Goal: Task Accomplishment & Management: Complete application form

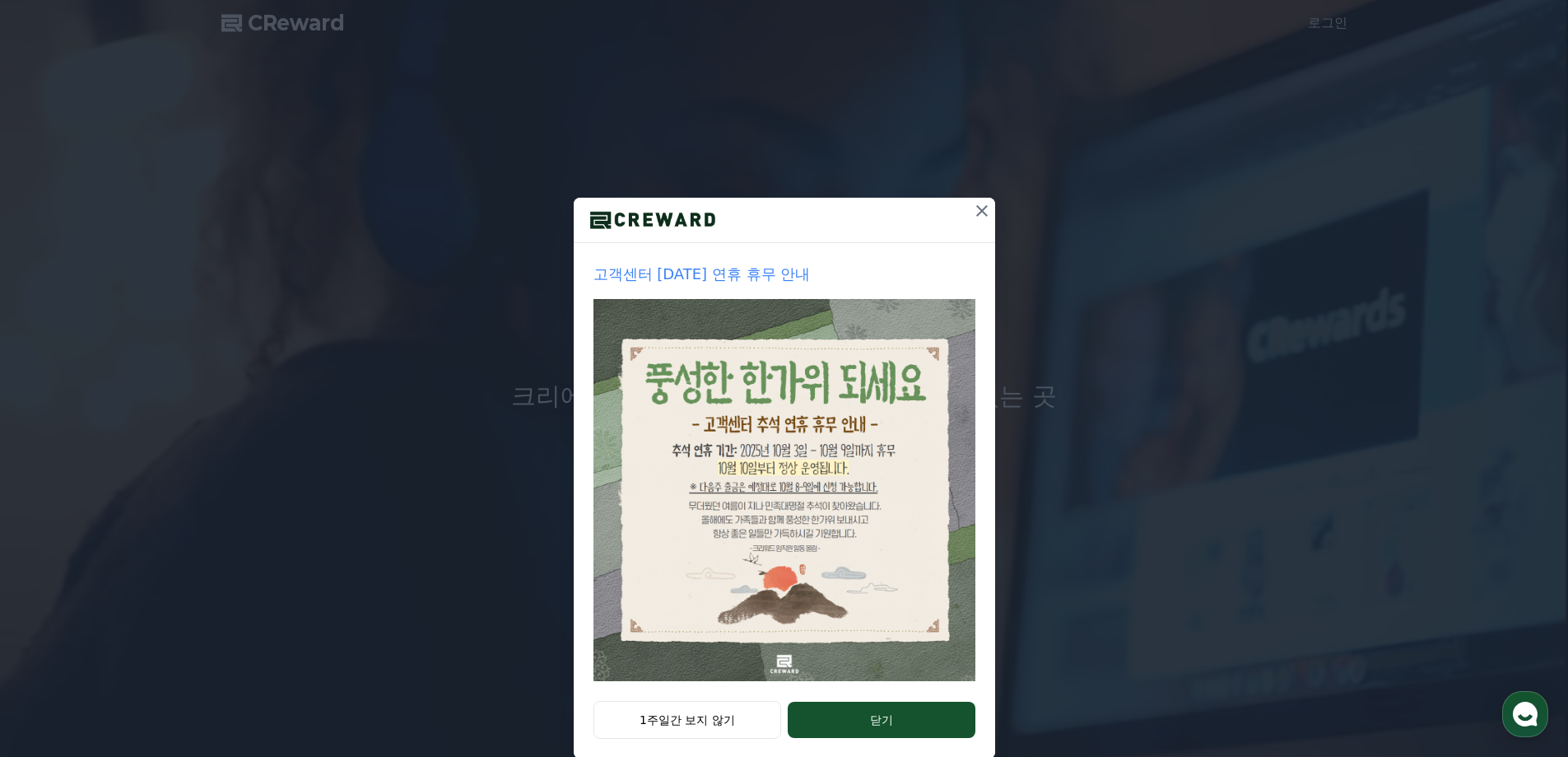
drag, startPoint x: 794, startPoint y: 119, endPoint x: 691, endPoint y: 486, distance: 381.2
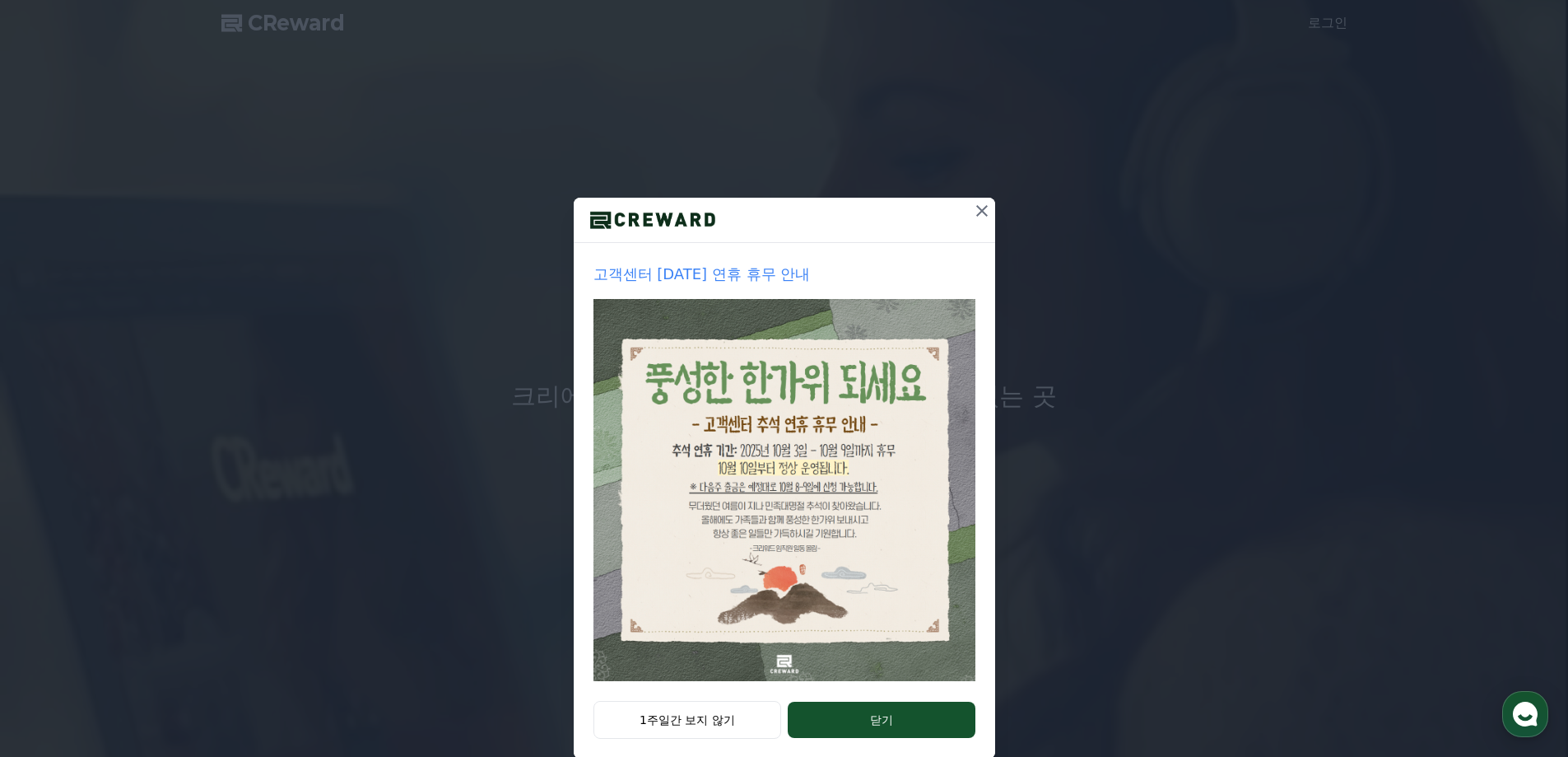
click at [699, 200] on div at bounding box center [653, 219] width 158 height 44
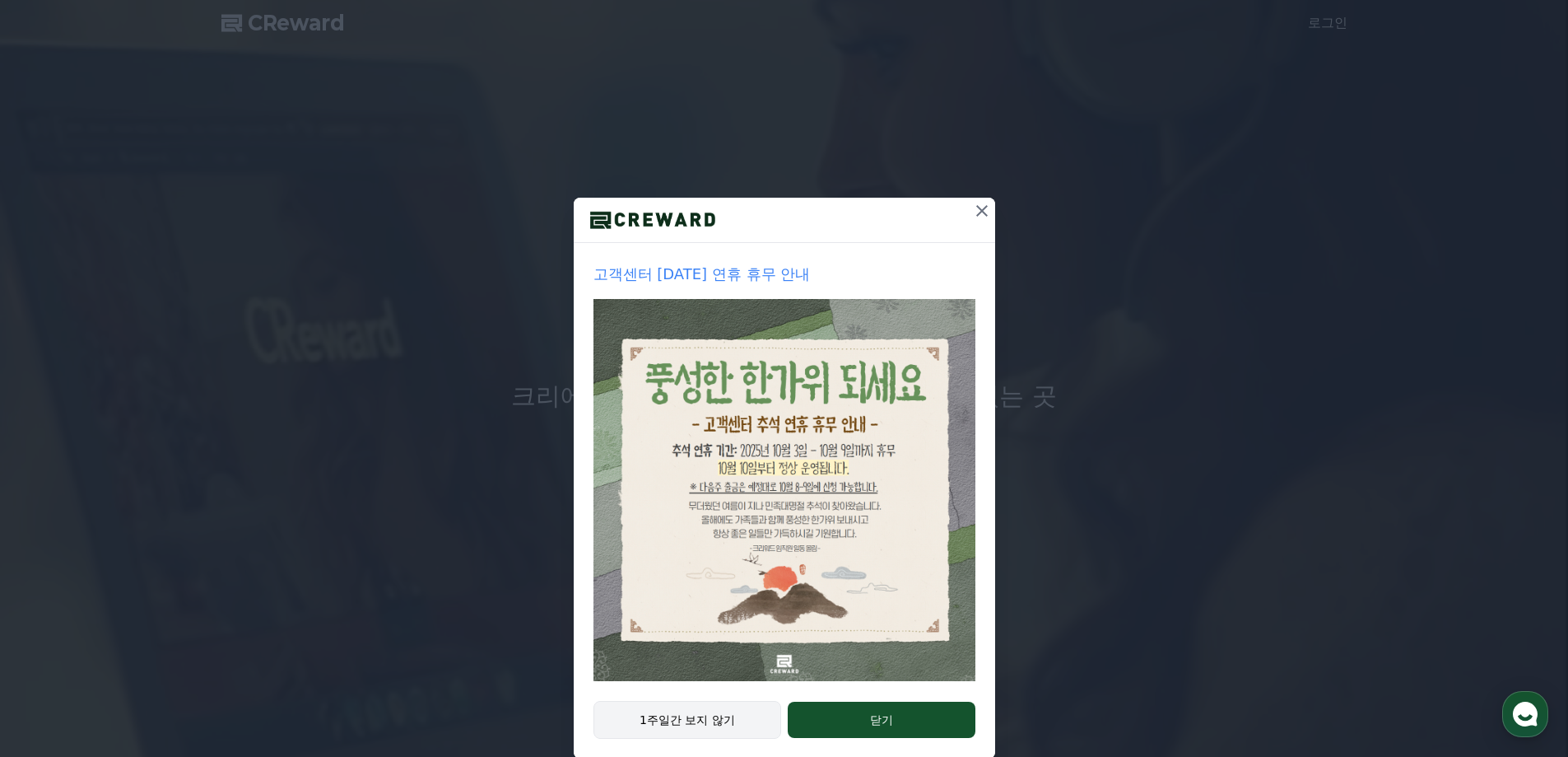
click at [708, 727] on button "1주일간 보지 않기" at bounding box center [687, 720] width 189 height 38
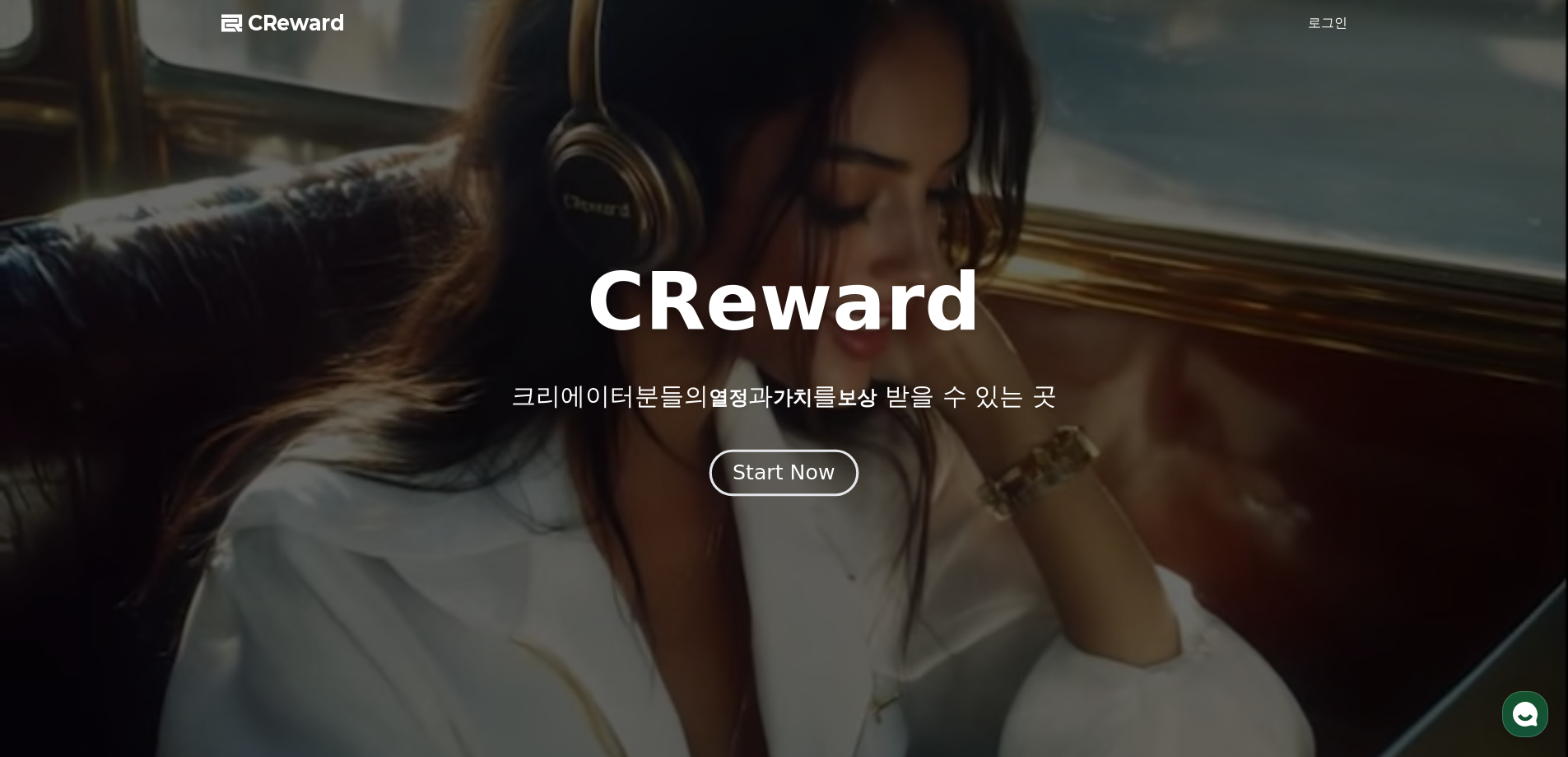
click at [772, 493] on button "Start Now" at bounding box center [784, 472] width 149 height 47
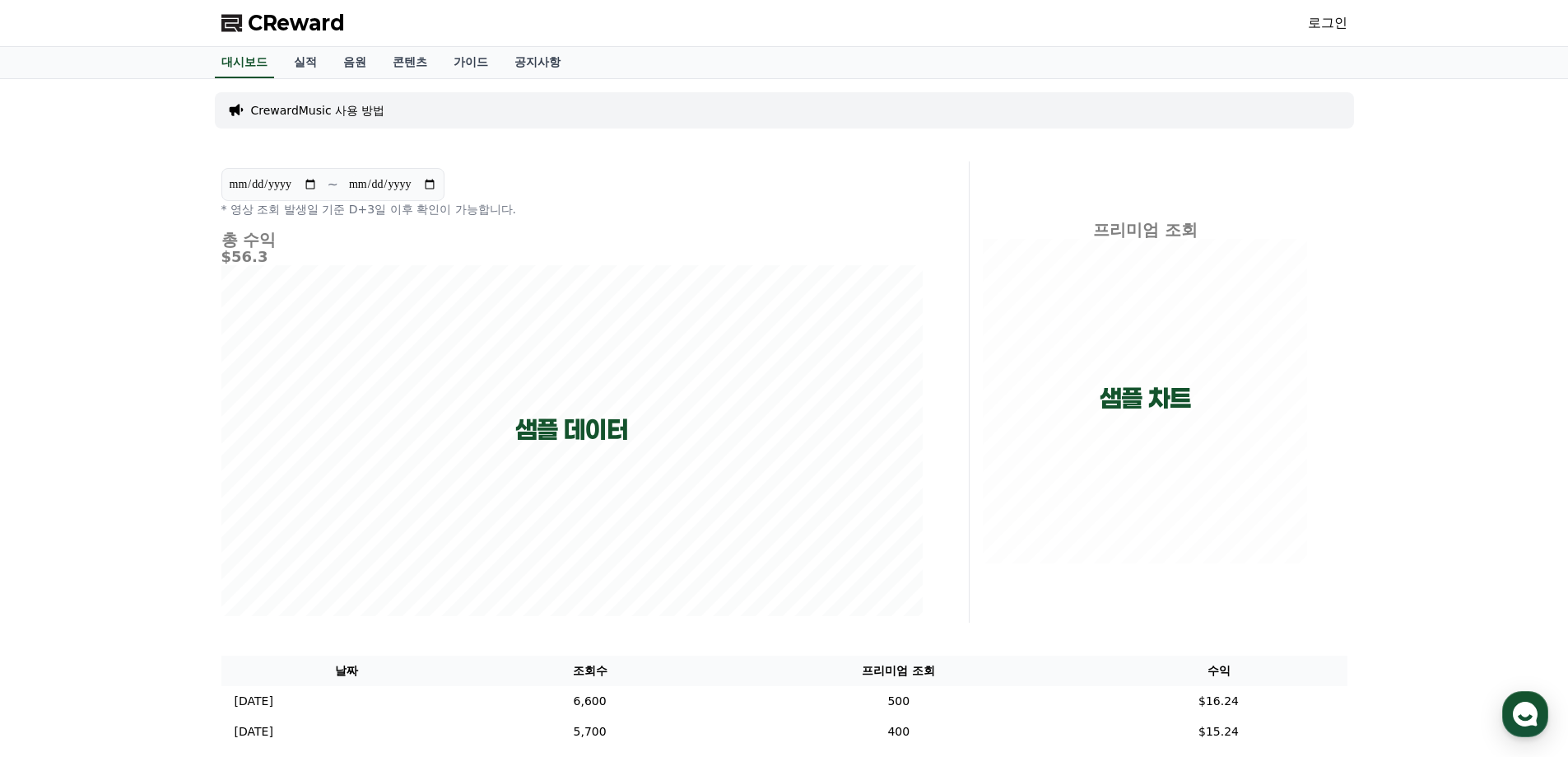
click at [1338, 22] on link "로그인" at bounding box center [1327, 23] width 39 height 20
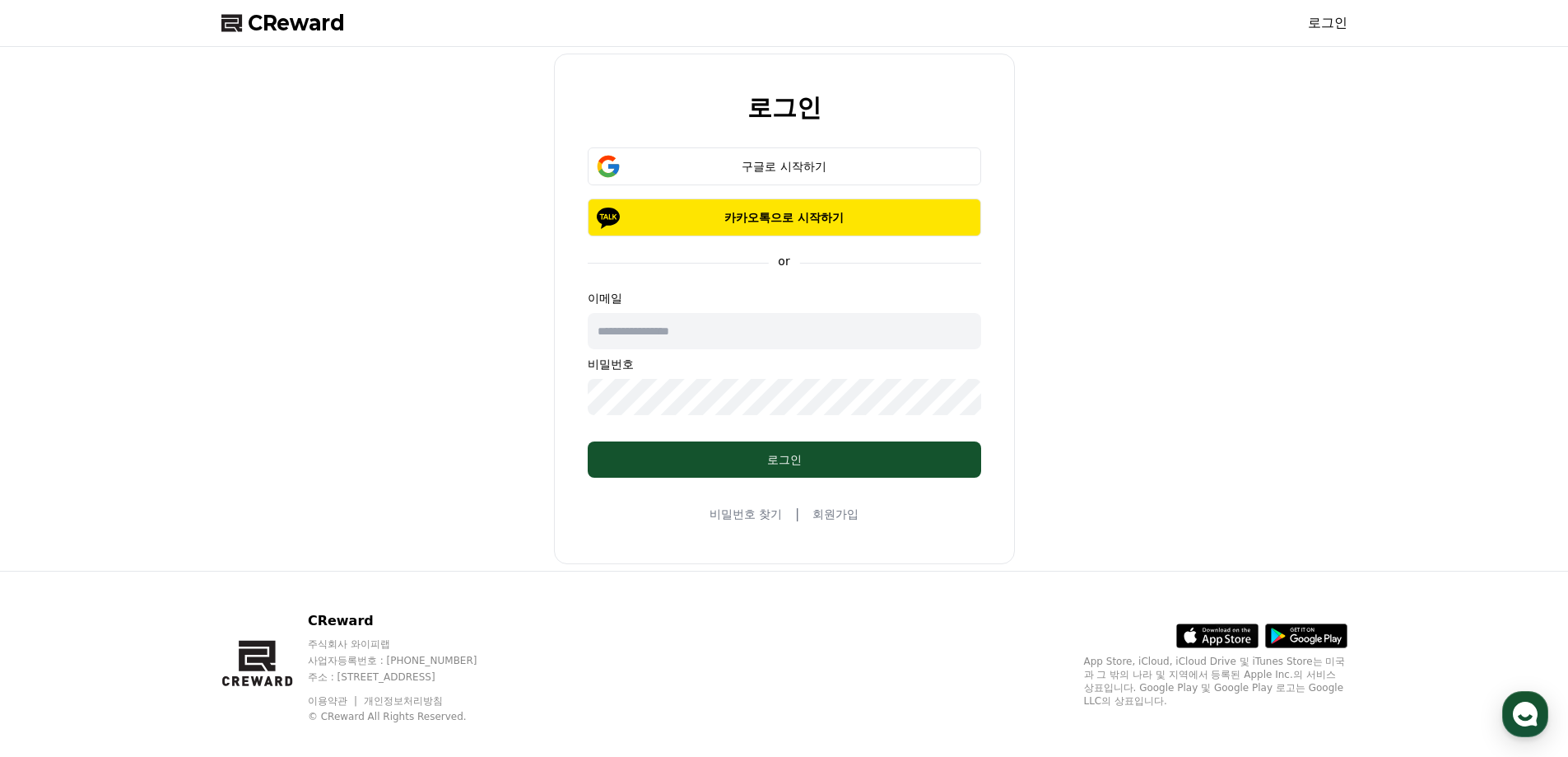
drag, startPoint x: 699, startPoint y: 333, endPoint x: 613, endPoint y: 369, distance: 93.2
click at [699, 333] on input "text" at bounding box center [784, 332] width 393 height 37
paste input "**********"
type input "**********"
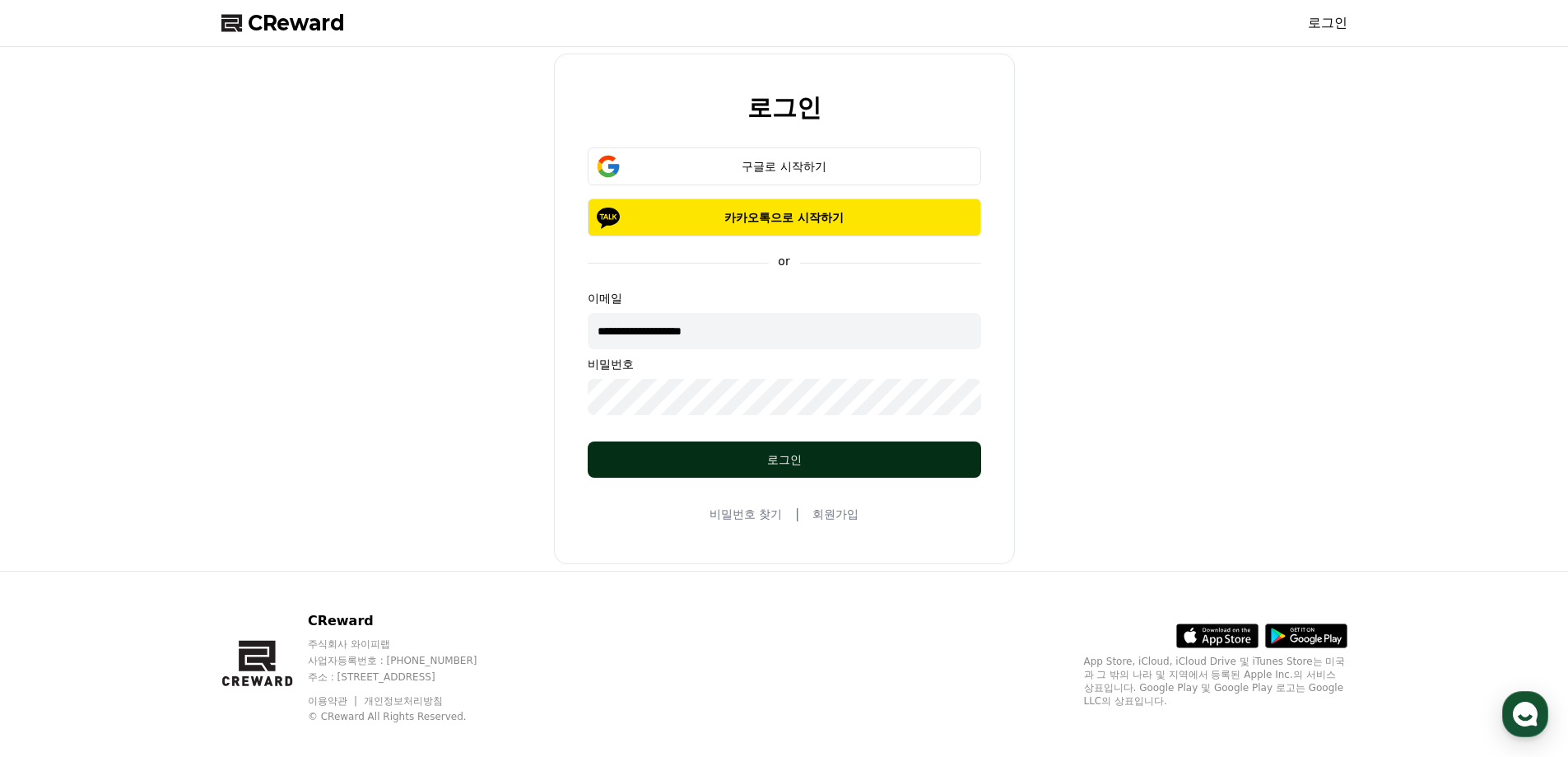
click at [734, 467] on div "로그인" at bounding box center [784, 459] width 328 height 17
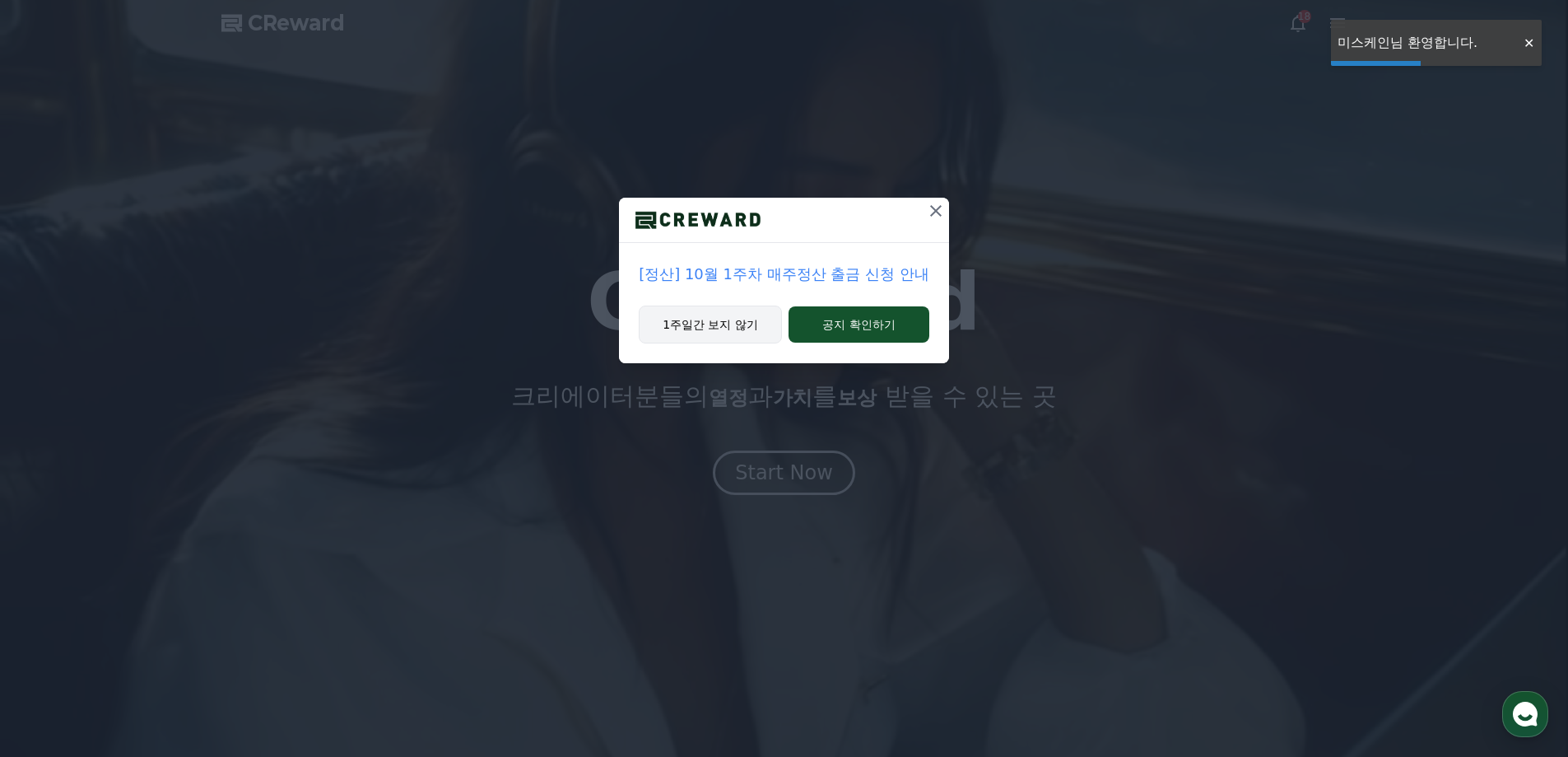
drag, startPoint x: 729, startPoint y: 315, endPoint x: 700, endPoint y: 316, distance: 29.0
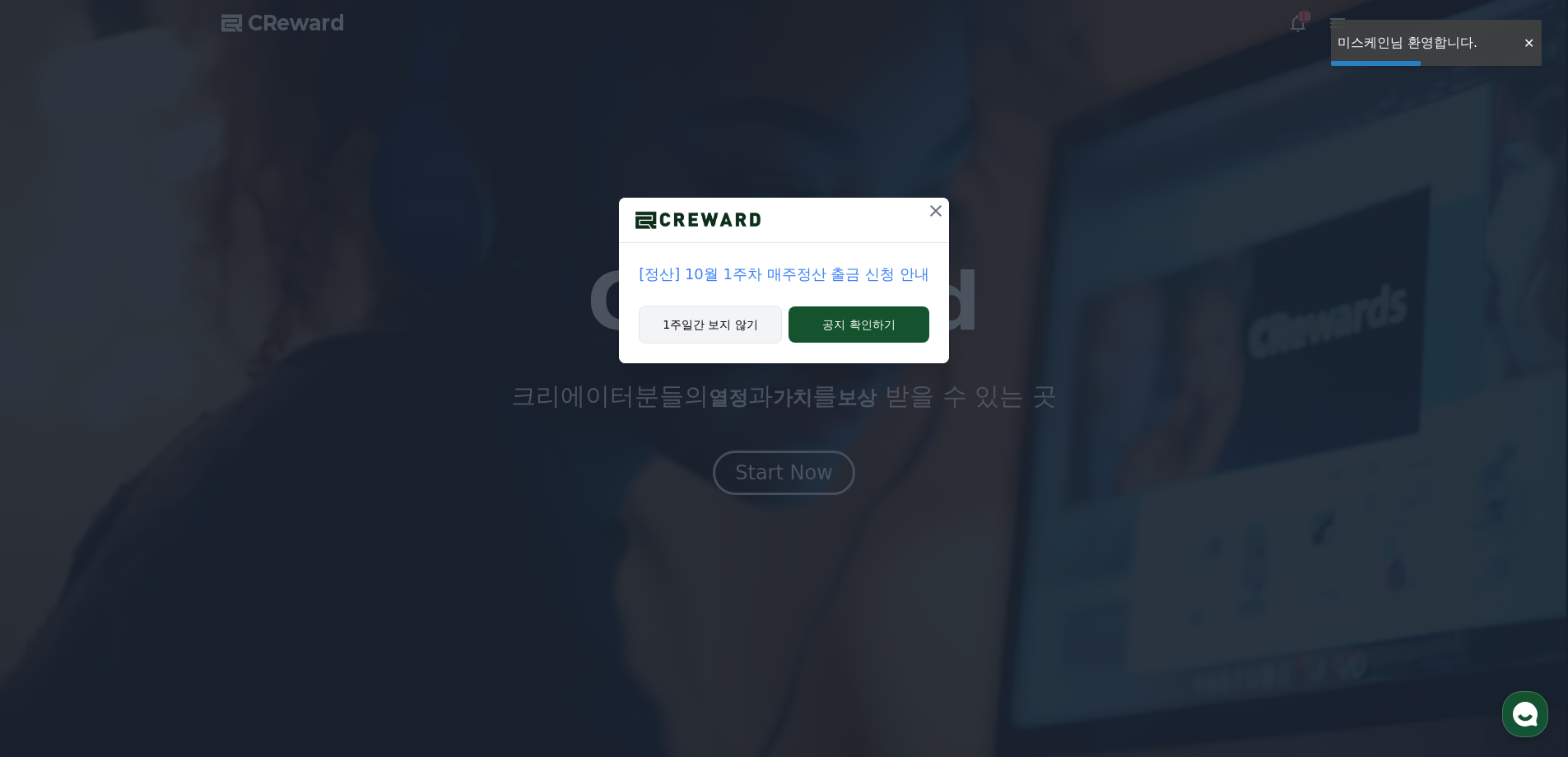
click at [727, 315] on button "1주일간 보지 않기" at bounding box center [711, 325] width 143 height 38
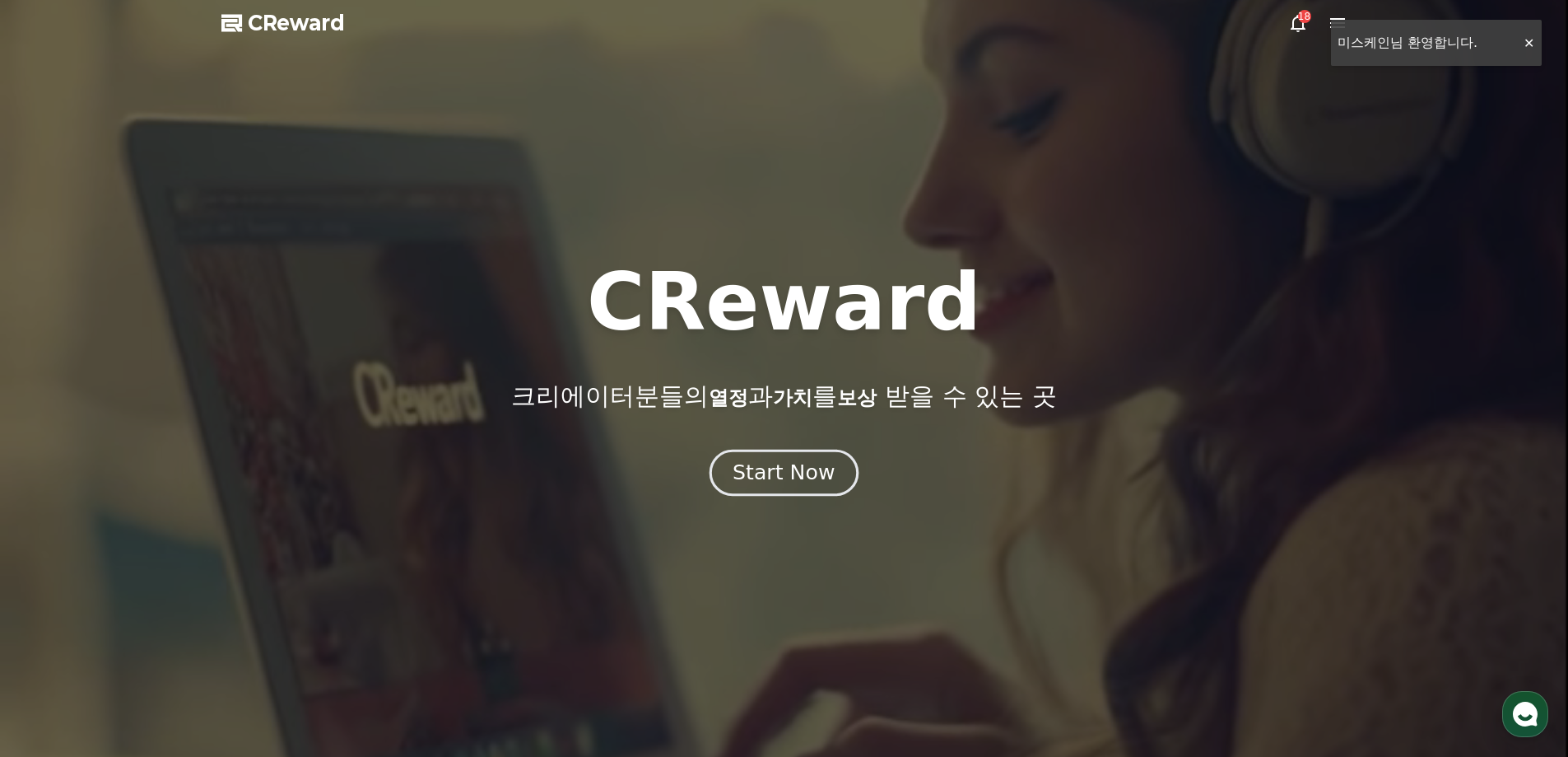
click at [809, 475] on div "Start Now" at bounding box center [783, 472] width 102 height 28
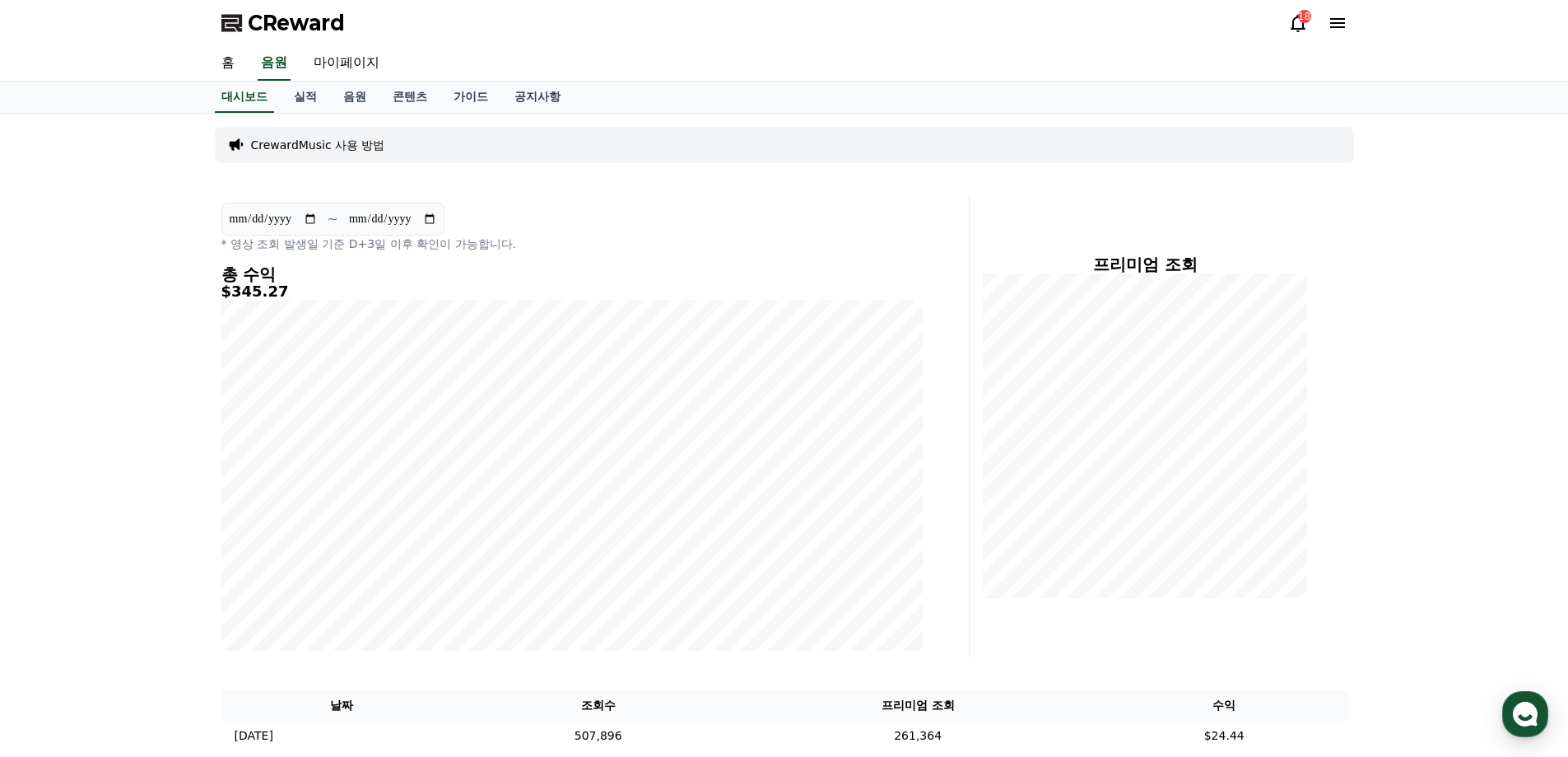
drag, startPoint x: 355, startPoint y: 105, endPoint x: 357, endPoint y: 118, distance: 13.2
click at [355, 104] on link "음원" at bounding box center [355, 97] width 50 height 31
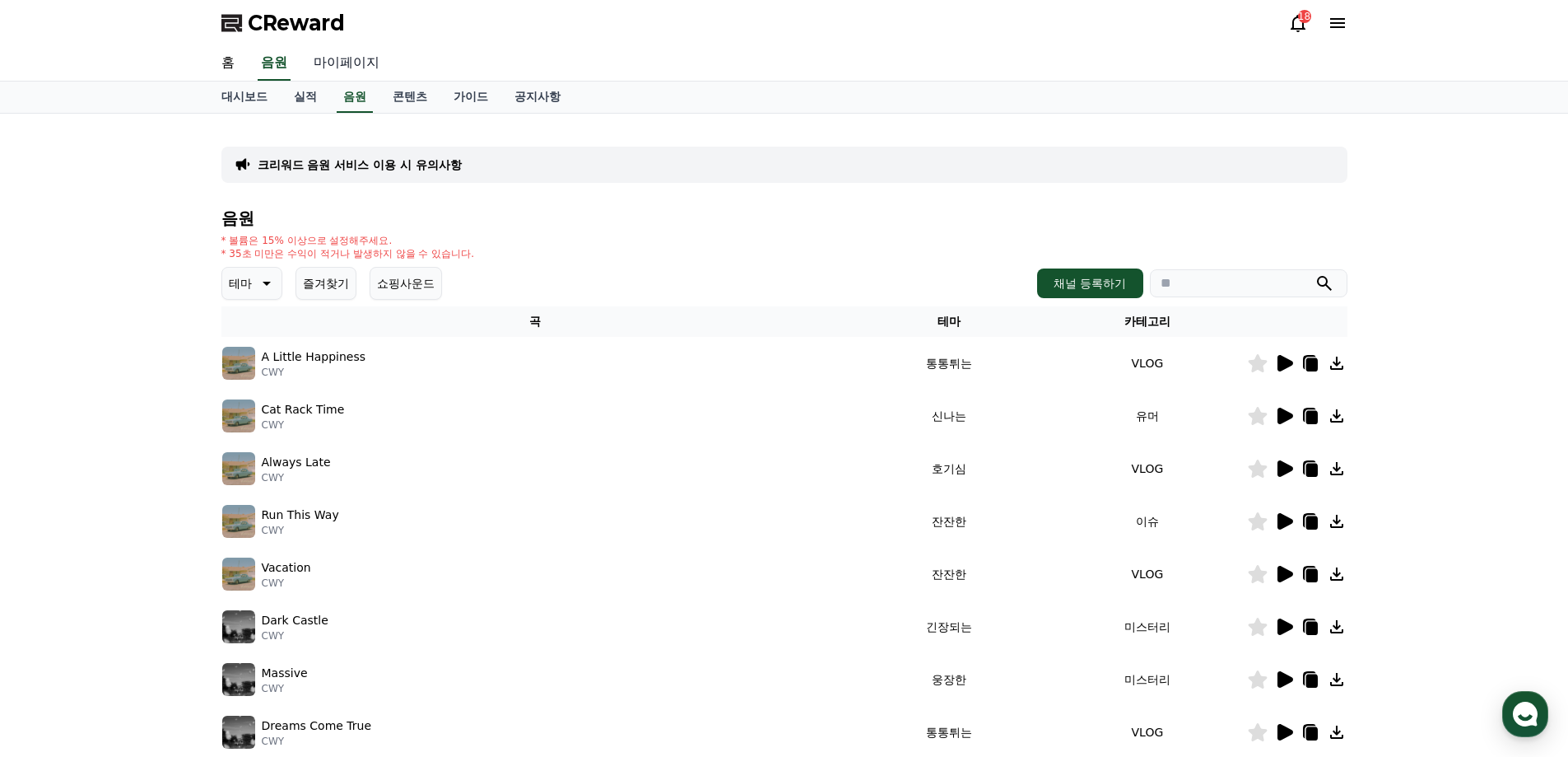
click at [351, 77] on link "마이페이지" at bounding box center [347, 64] width 92 height 35
select select "**********"
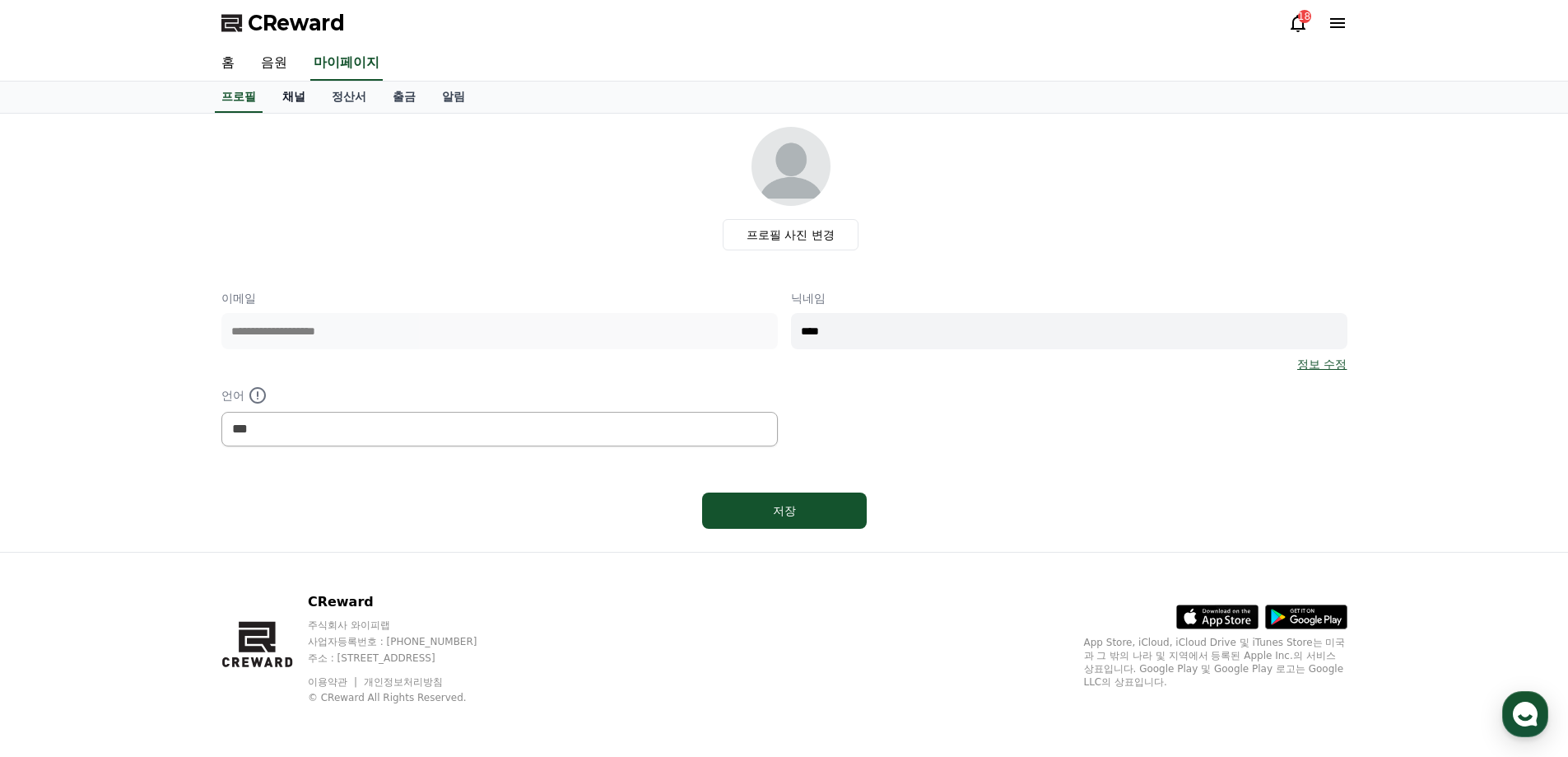
click at [279, 97] on link "채널" at bounding box center [294, 97] width 50 height 31
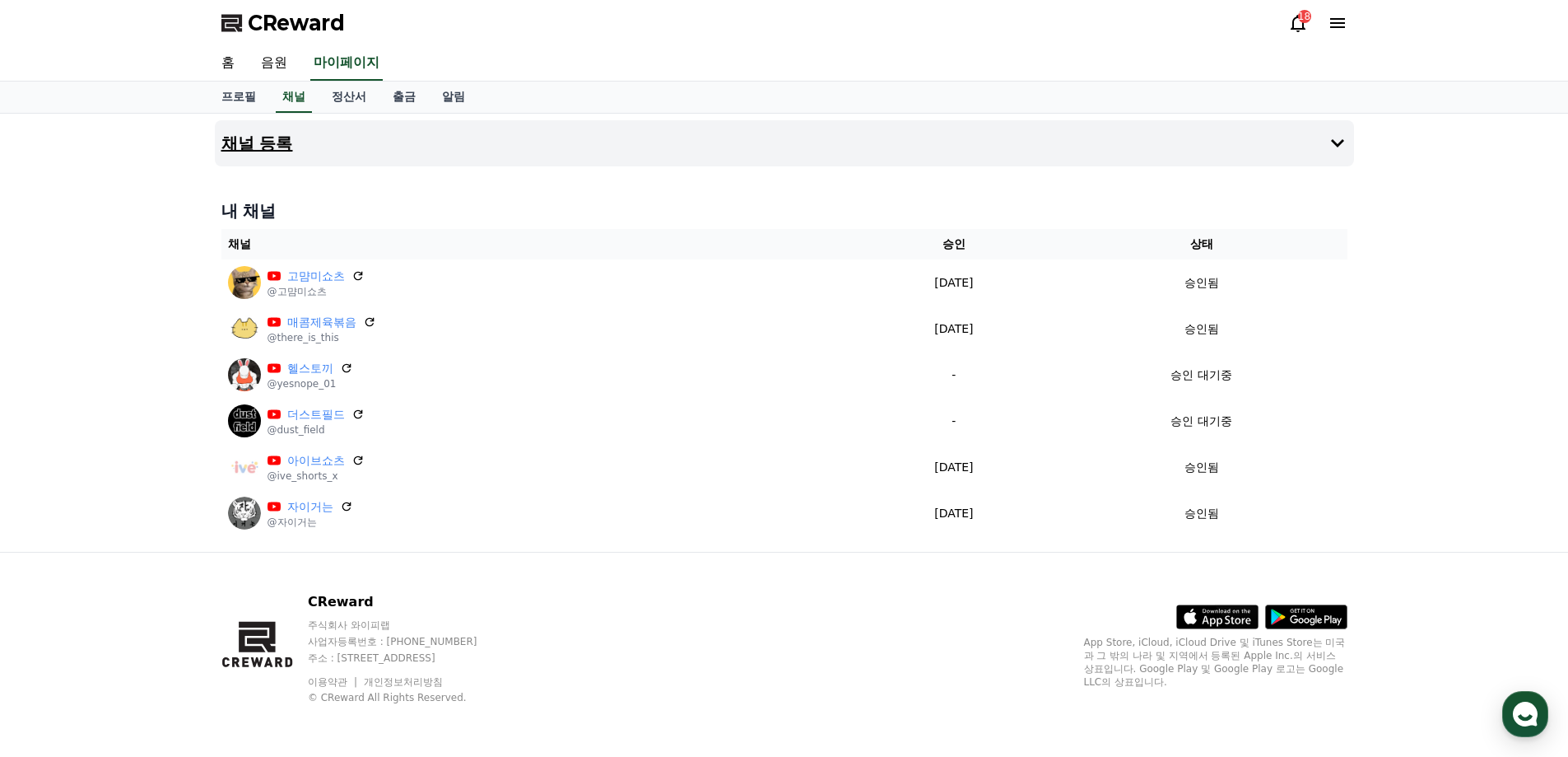
click at [327, 157] on button "채널 등록" at bounding box center [784, 143] width 1139 height 46
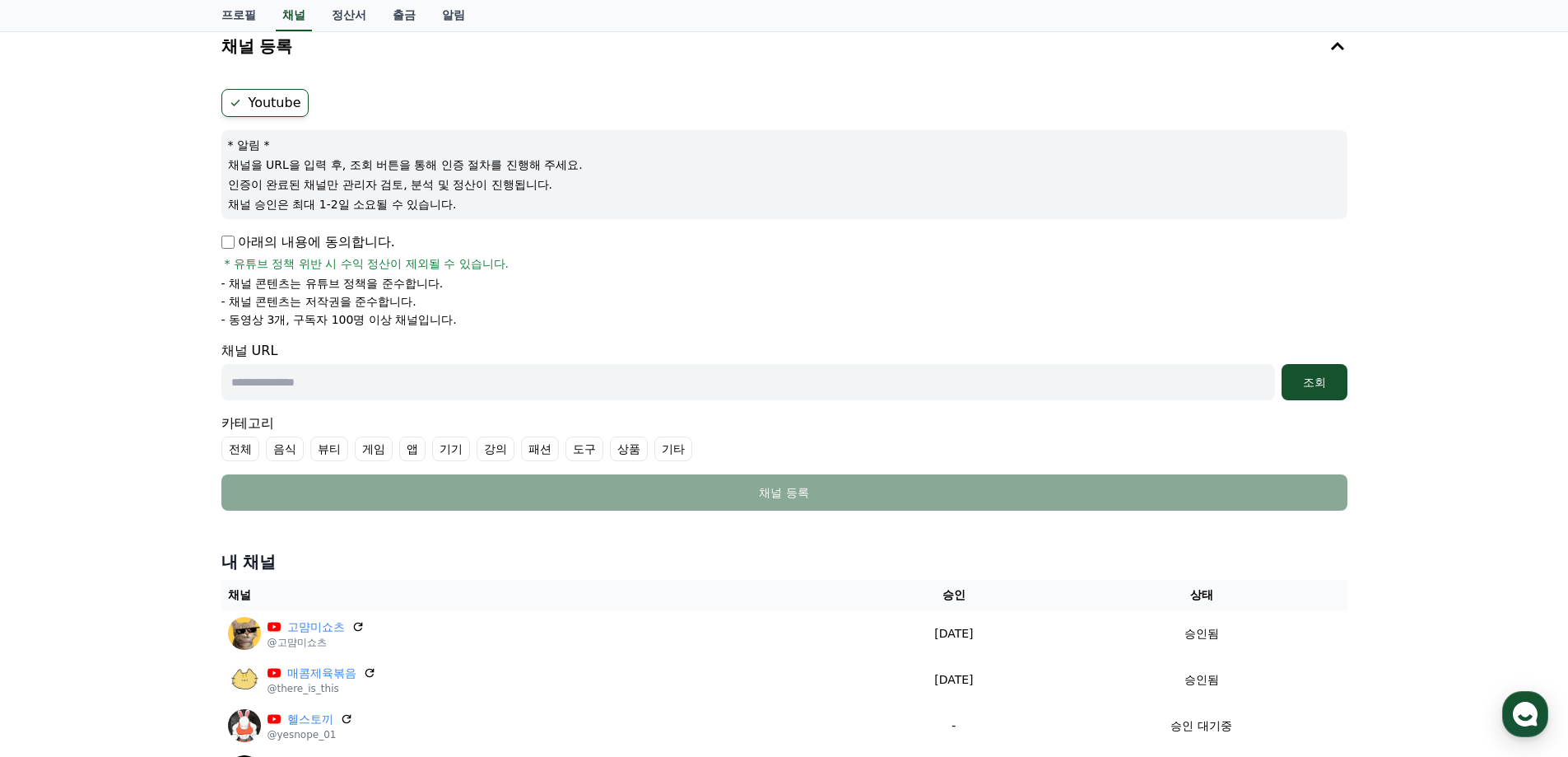
scroll to position [137, 0]
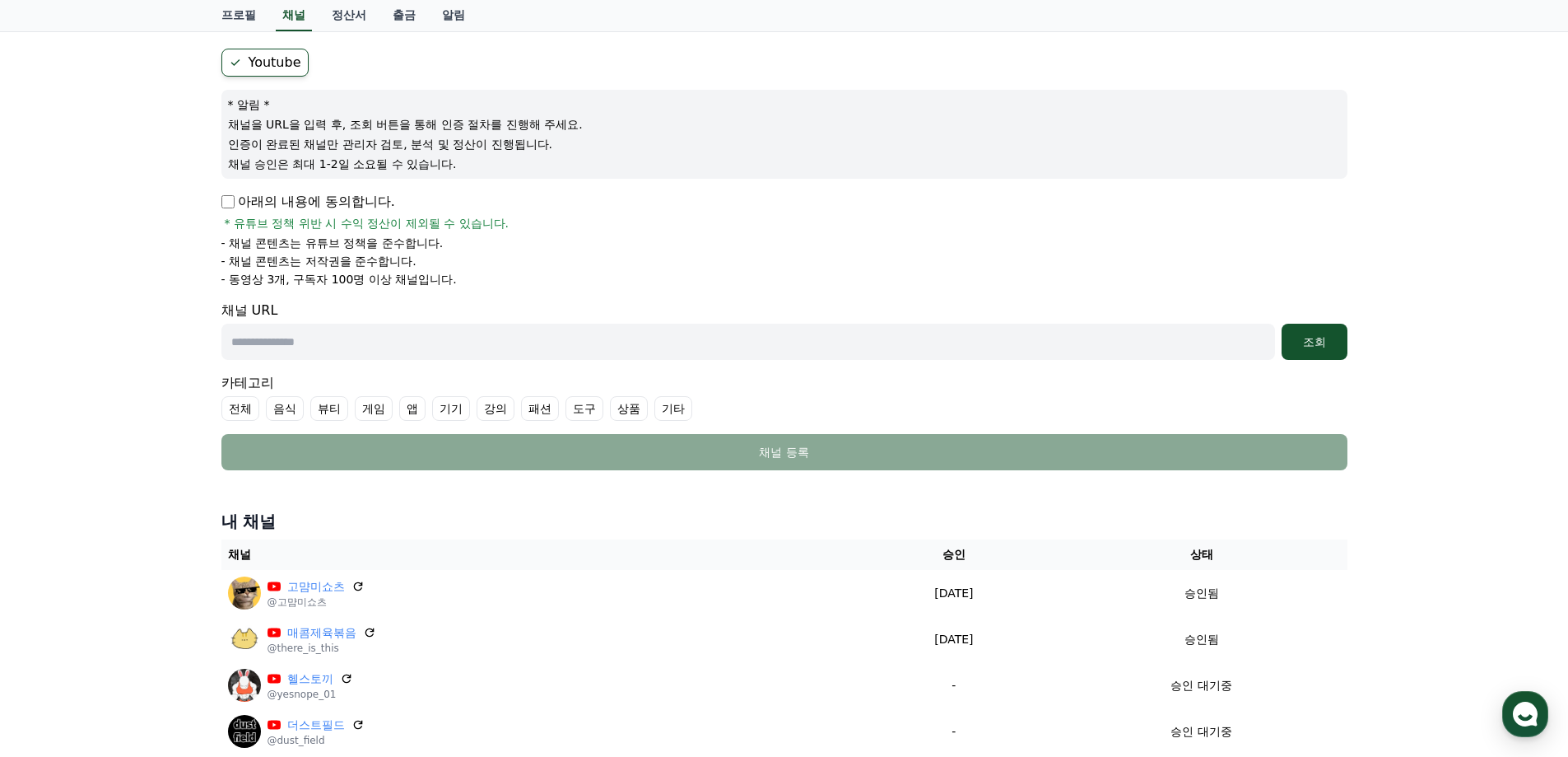
click at [316, 347] on input "text" at bounding box center [749, 342] width 1054 height 37
paste input "**********"
type input "**********"
drag, startPoint x: 677, startPoint y: 412, endPoint x: 656, endPoint y: 422, distance: 23.3
click at [677, 412] on label "기타" at bounding box center [674, 408] width 38 height 24
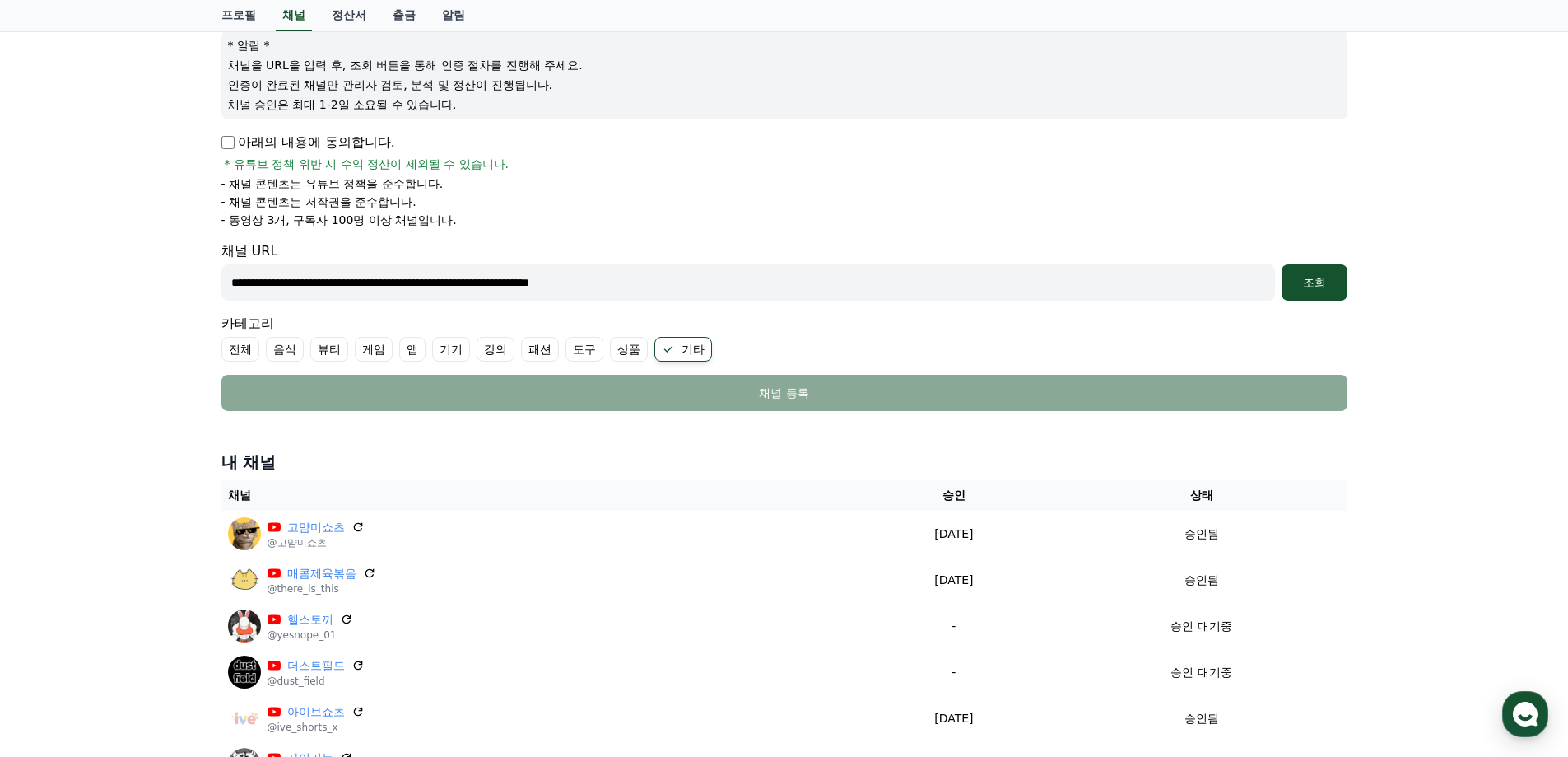
scroll to position [274, 0]
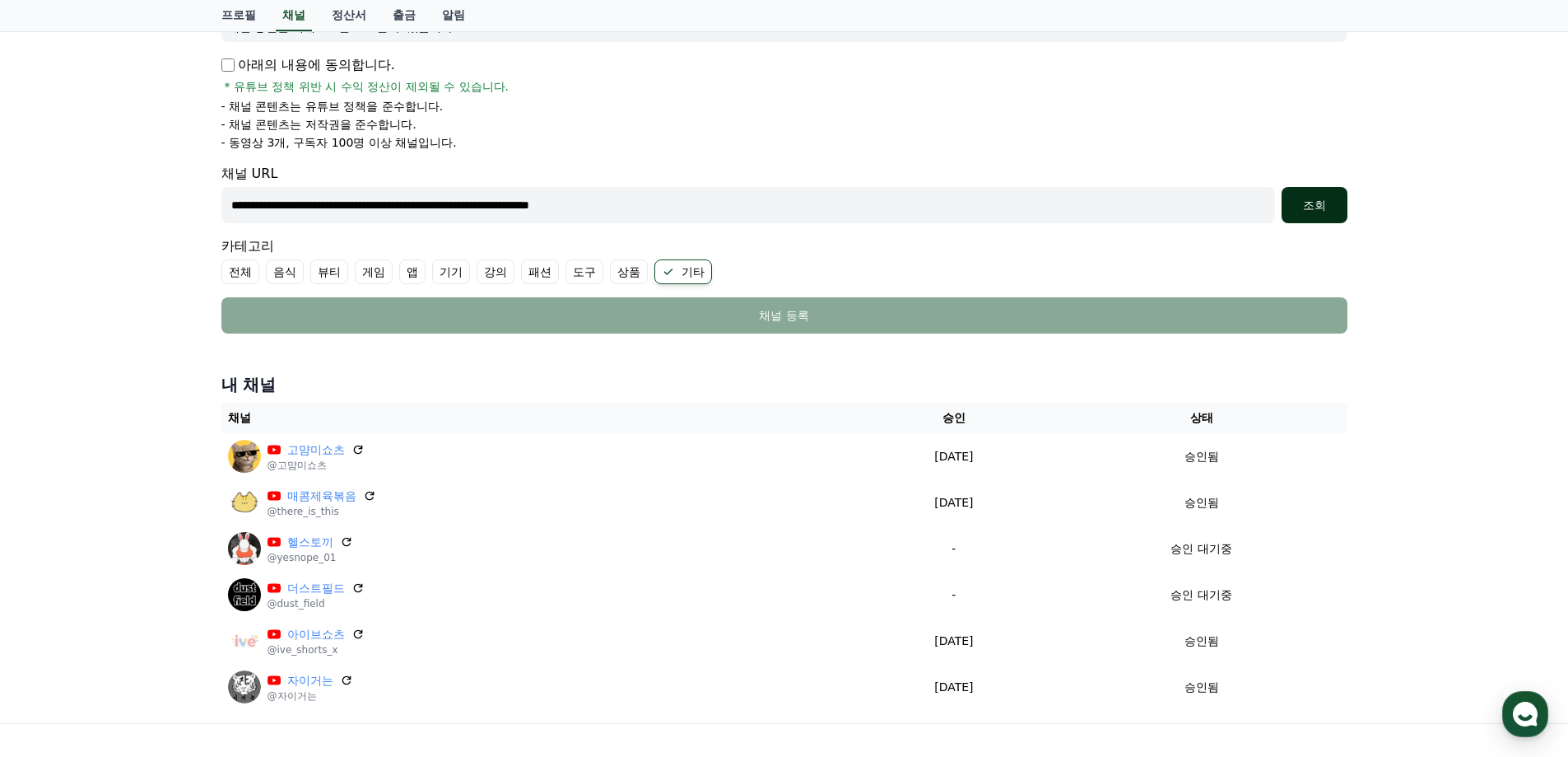
click at [1301, 204] on div "조회" at bounding box center [1314, 204] width 53 height 17
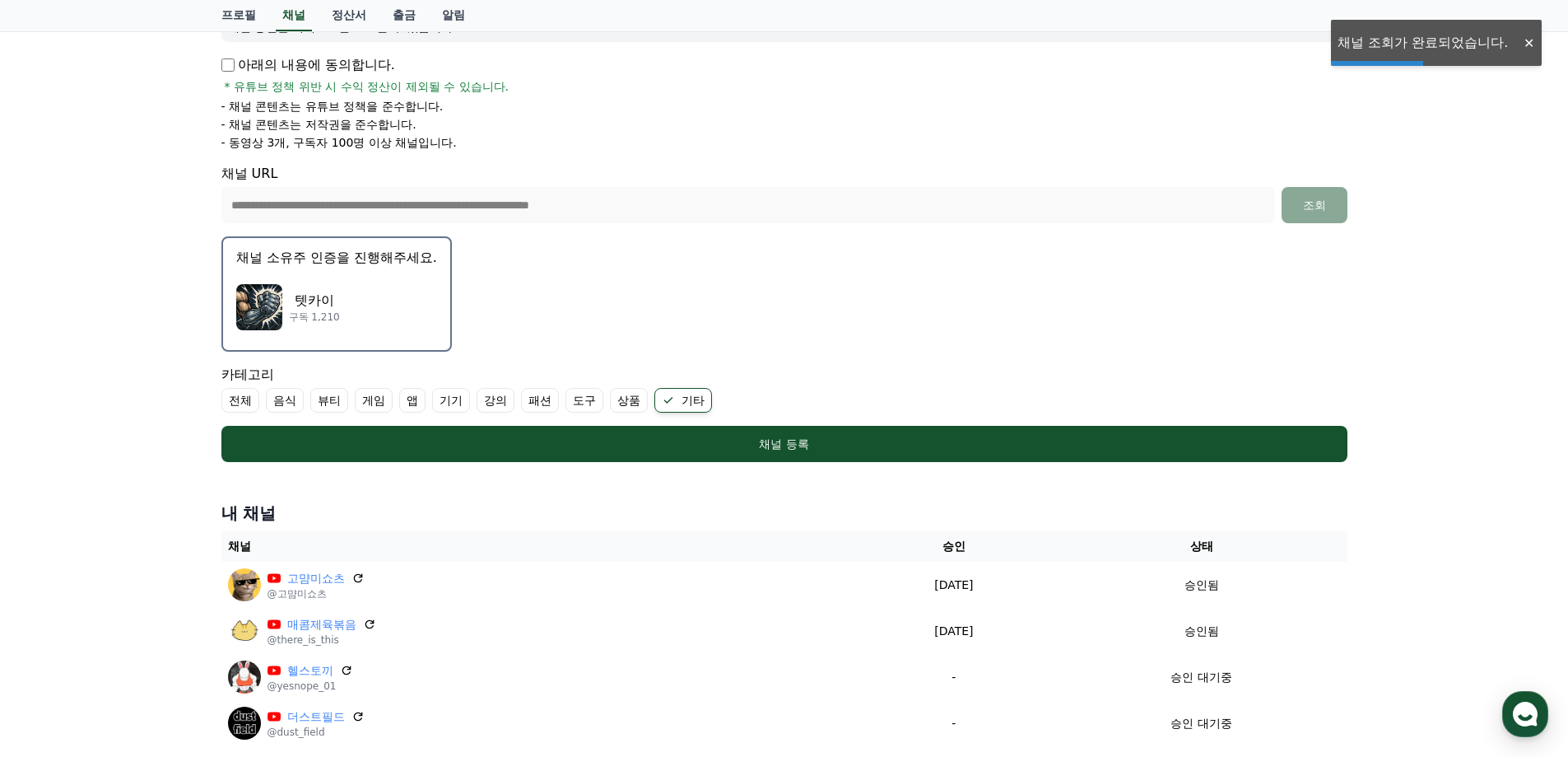
click at [315, 303] on p "텟카이" at bounding box center [314, 300] width 51 height 20
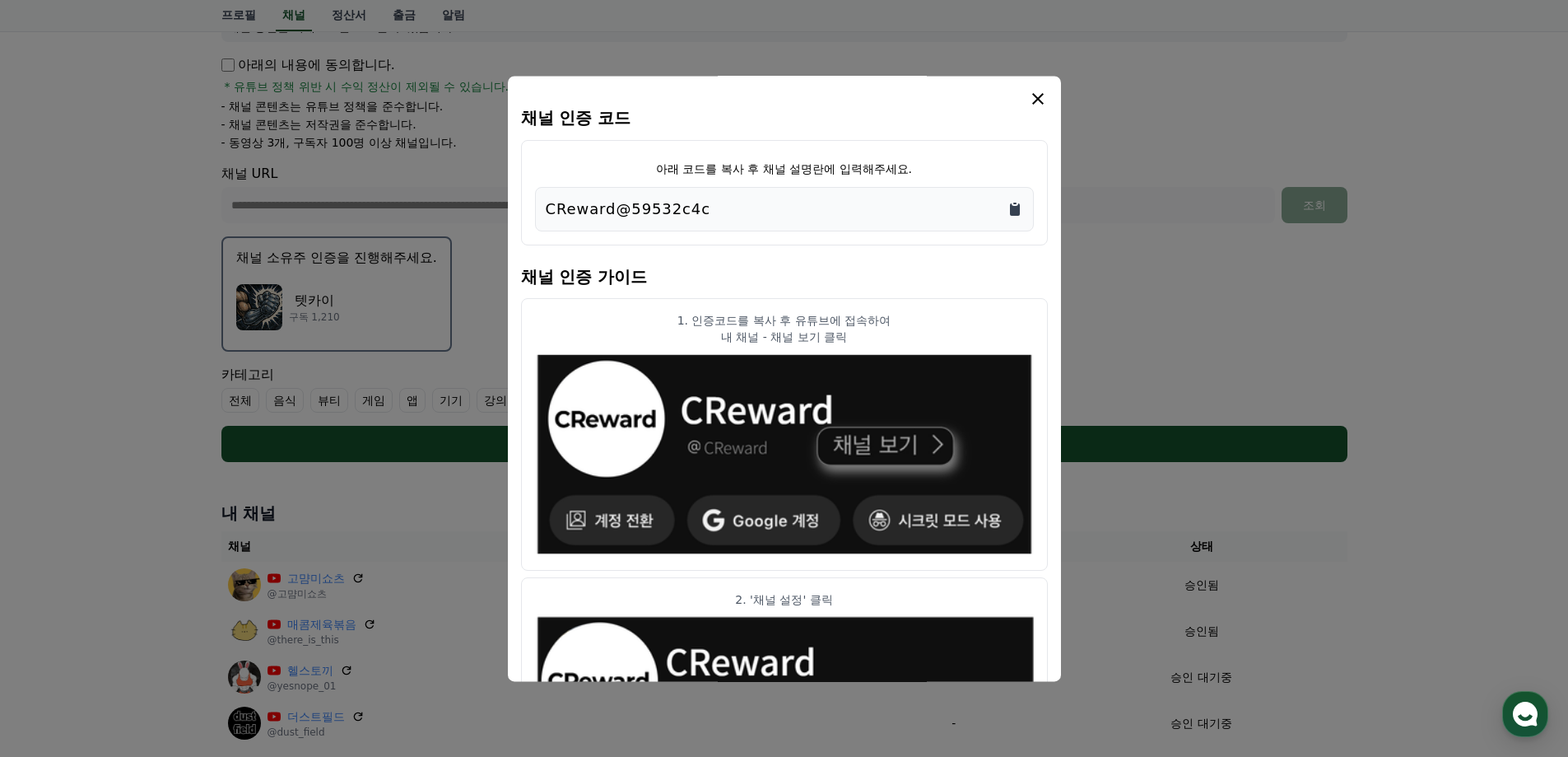
click at [1018, 211] on icon "Copy to clipboard" at bounding box center [1014, 210] width 10 height 12
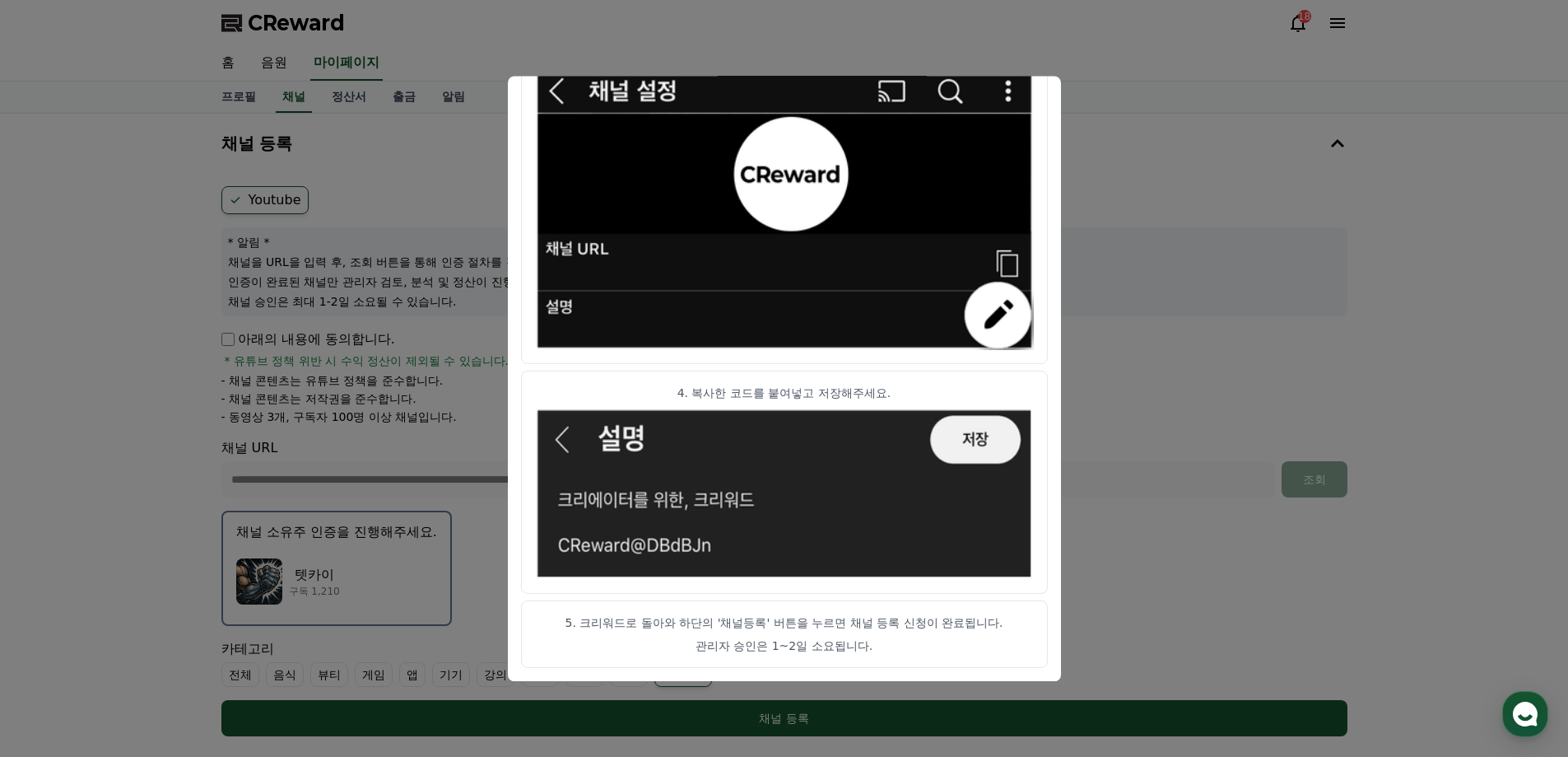
scroll to position [405, 0]
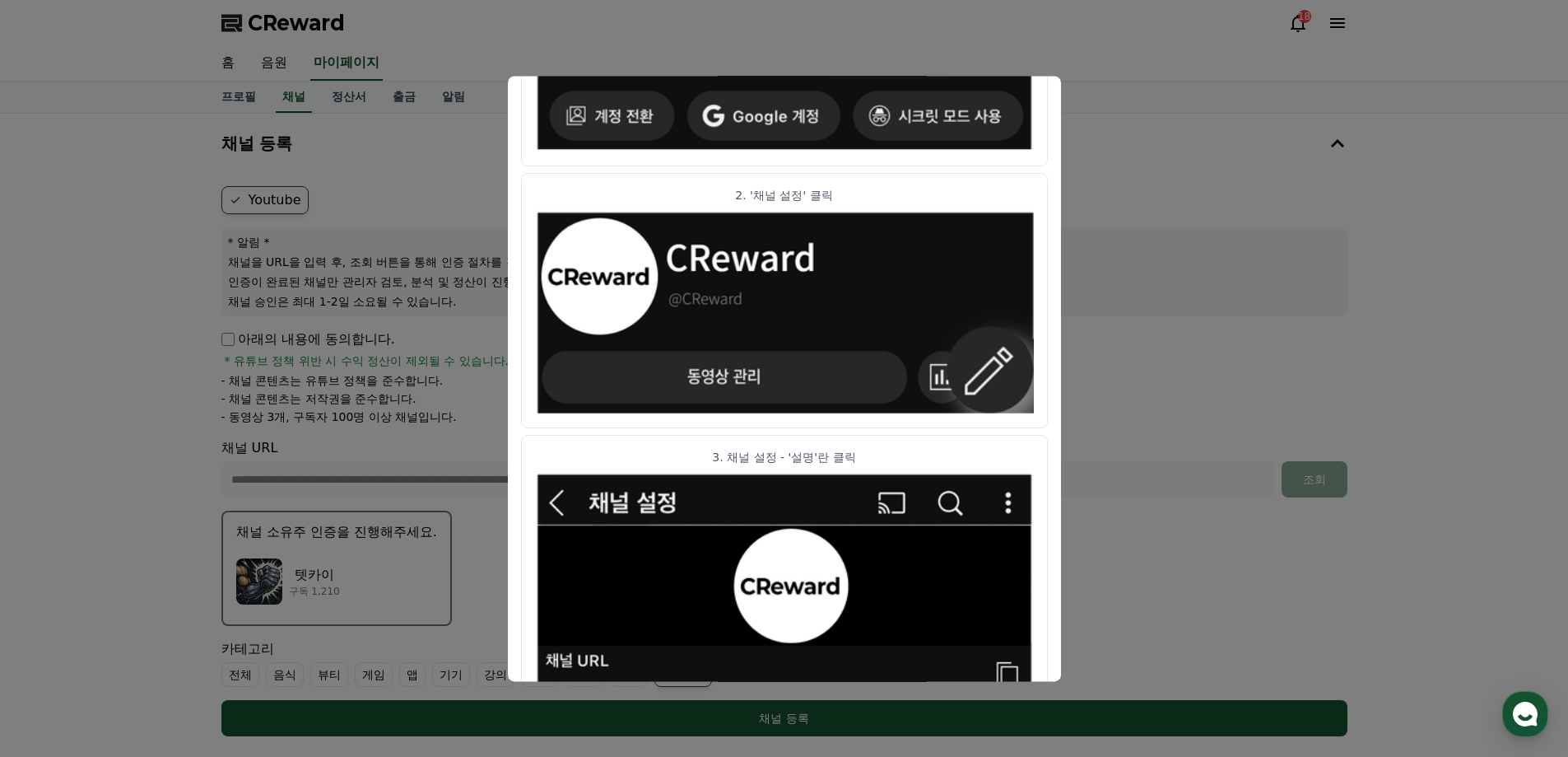
click at [1092, 129] on button "close modal" at bounding box center [784, 378] width 1568 height 757
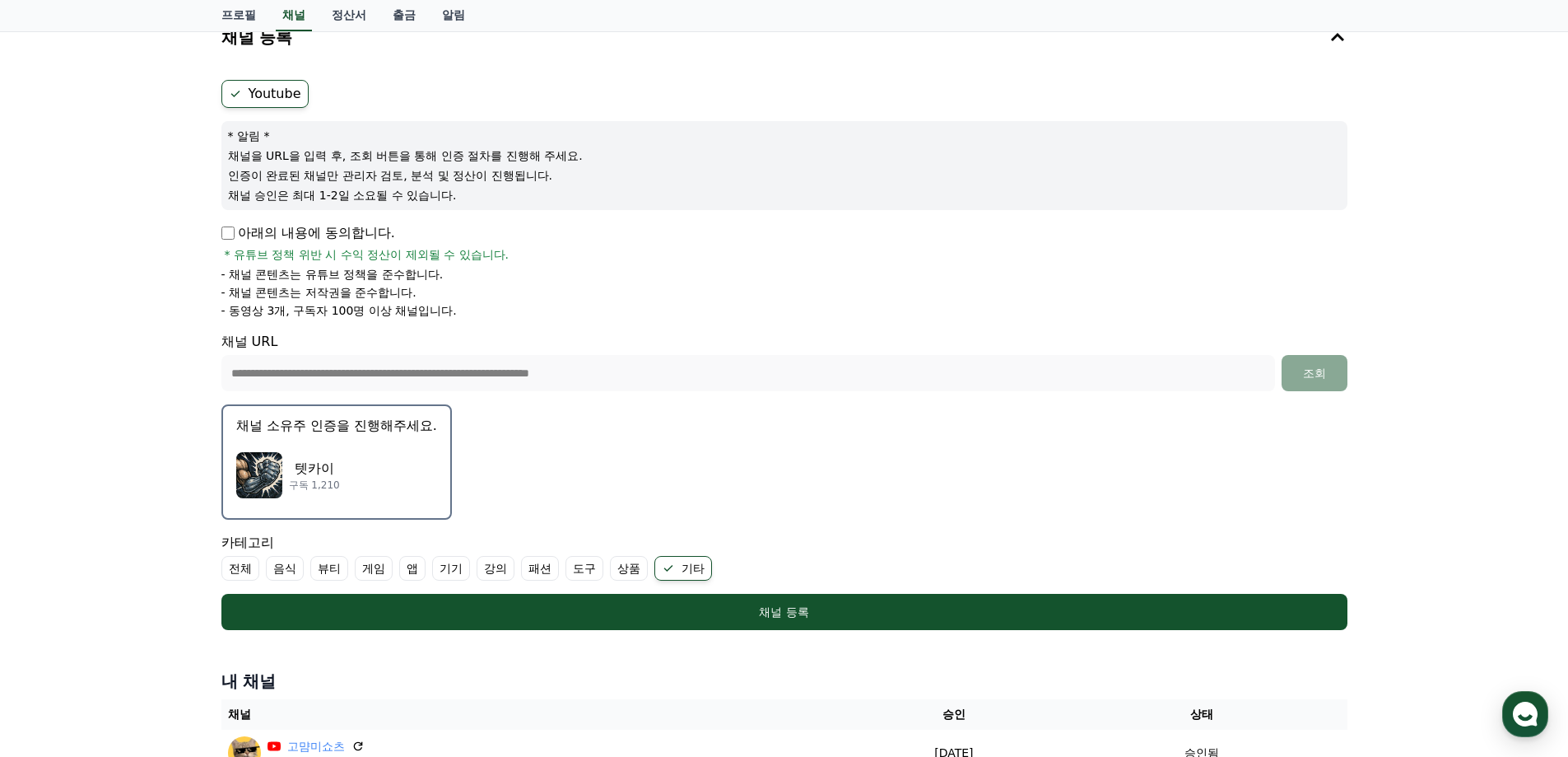
scroll to position [137, 0]
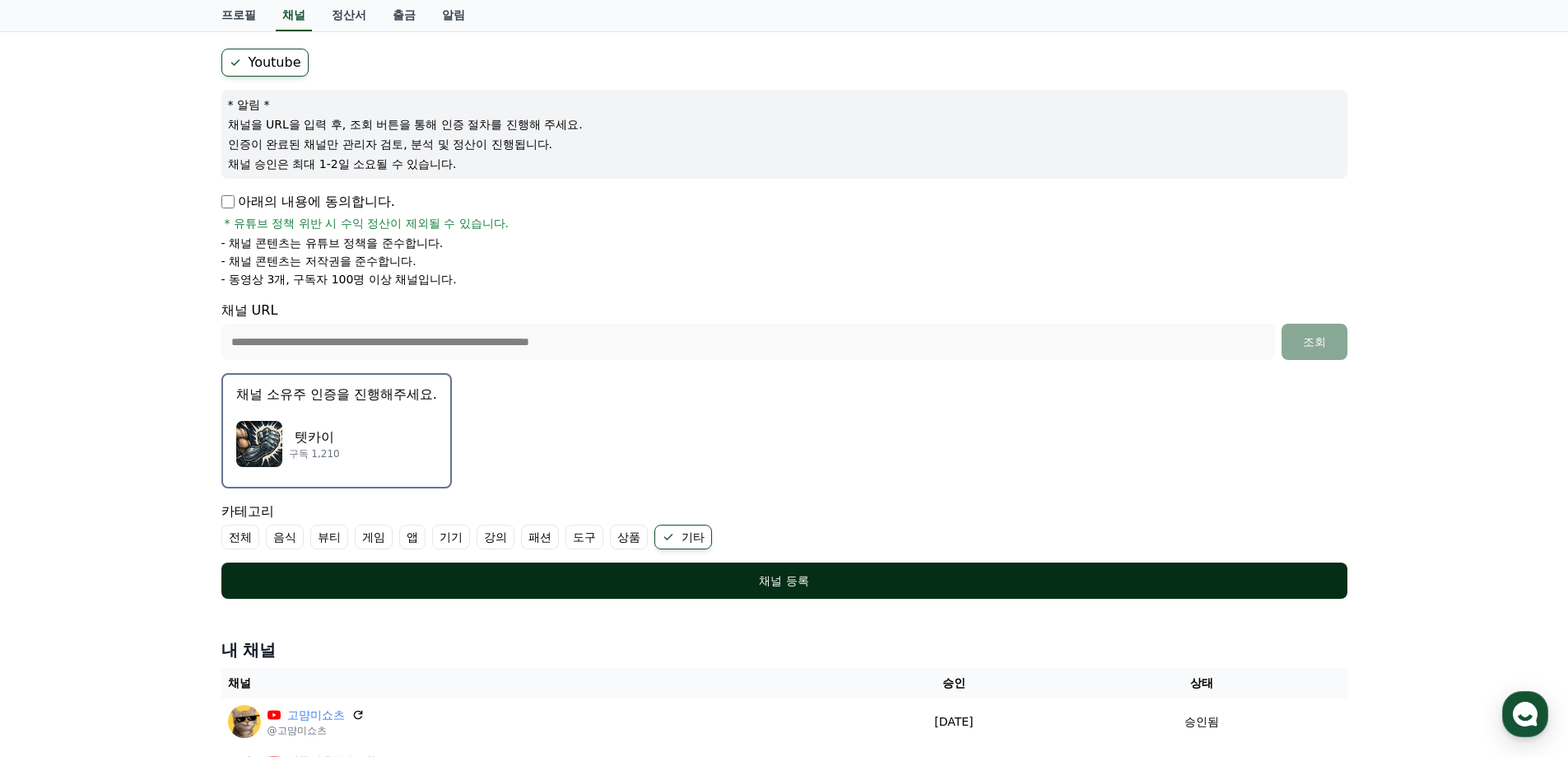
click at [752, 578] on div "채널 등록" at bounding box center [784, 580] width 1060 height 17
